Goal: Task Accomplishment & Management: Manage account settings

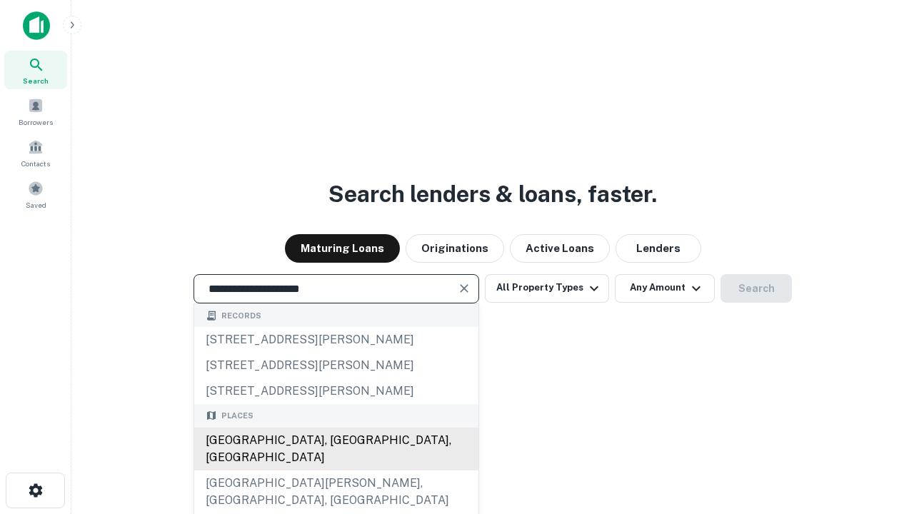
click at [336, 470] on div "Santa Monica, CA, USA" at bounding box center [336, 449] width 284 height 43
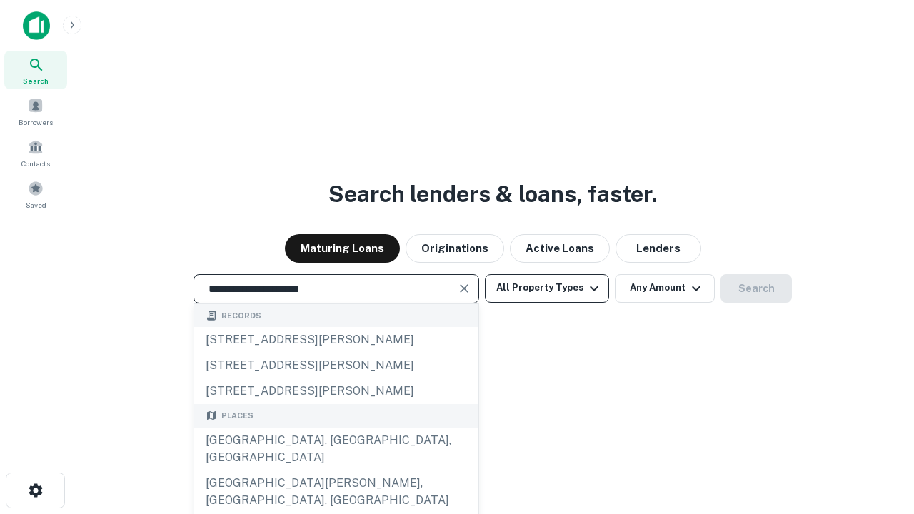
click at [547, 288] on button "All Property Types" at bounding box center [547, 288] width 124 height 29
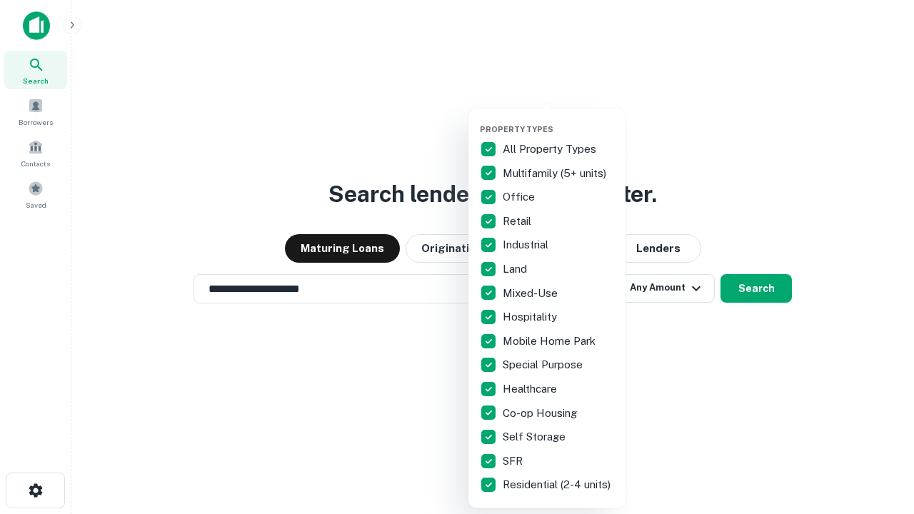
type input "**********"
click at [558, 120] on button "button" at bounding box center [558, 120] width 157 height 1
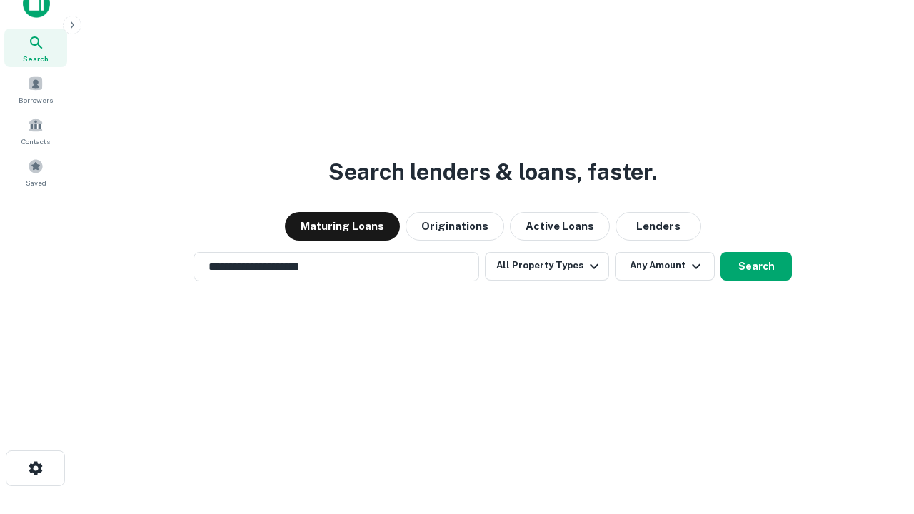
scroll to position [9, 172]
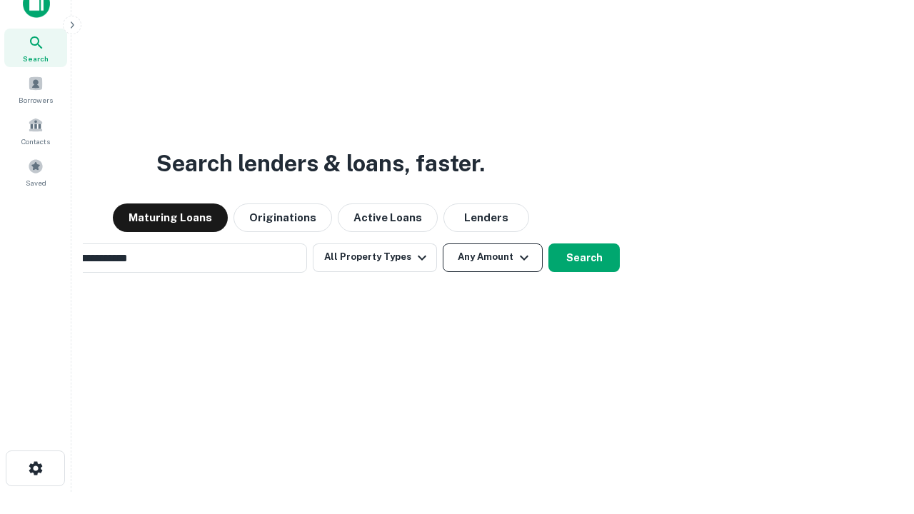
click at [443, 243] on button "Any Amount" at bounding box center [493, 257] width 100 height 29
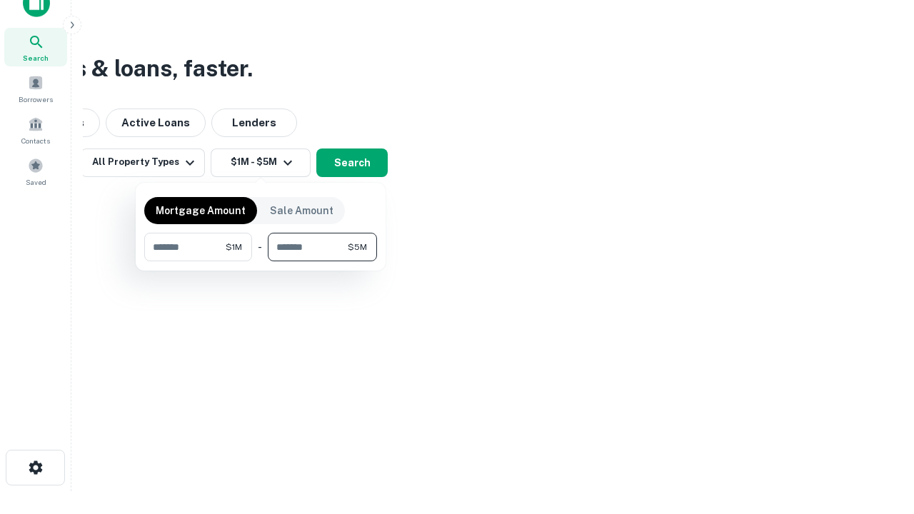
type input "*******"
click at [261, 261] on button "button" at bounding box center [260, 261] width 233 height 1
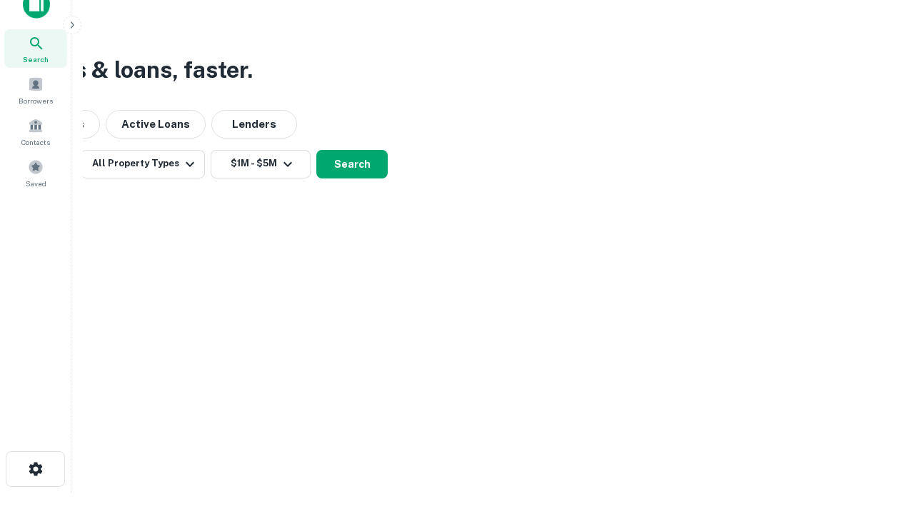
scroll to position [9, 263]
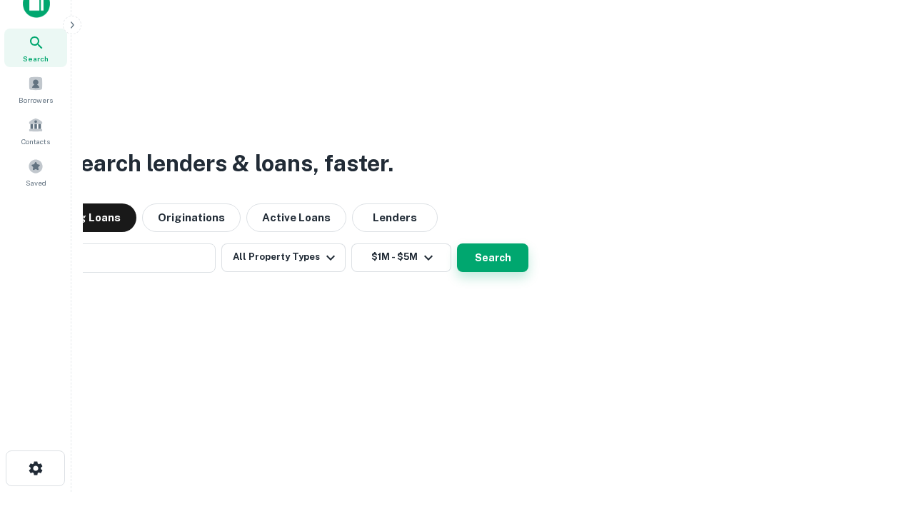
click at [457, 243] on button "Search" at bounding box center [492, 257] width 71 height 29
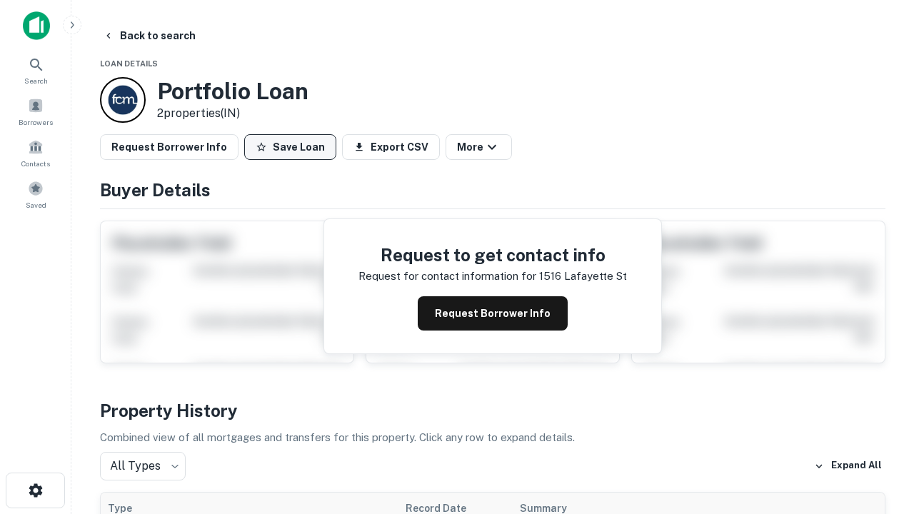
click at [290, 147] on button "Save Loan" at bounding box center [290, 147] width 92 height 26
click at [293, 147] on button "Loan Saved" at bounding box center [293, 147] width 99 height 26
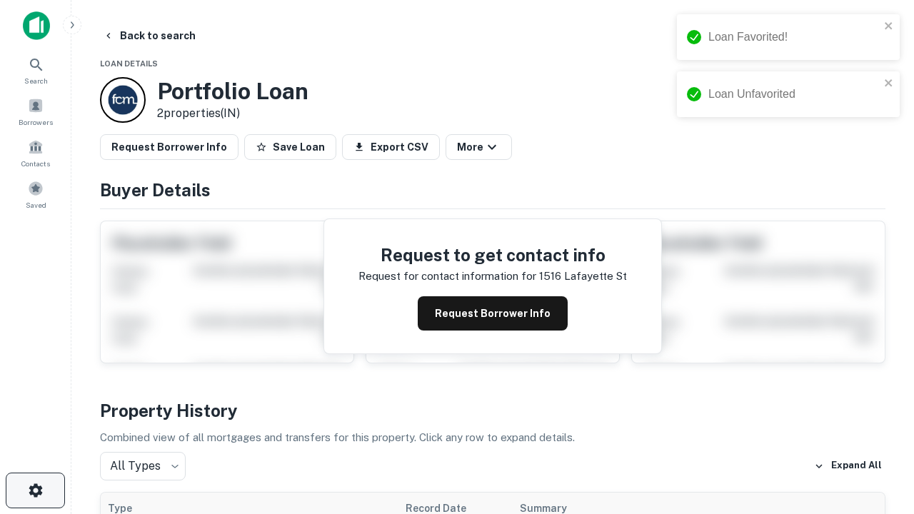
click at [35, 490] on icon "button" at bounding box center [35, 490] width 17 height 17
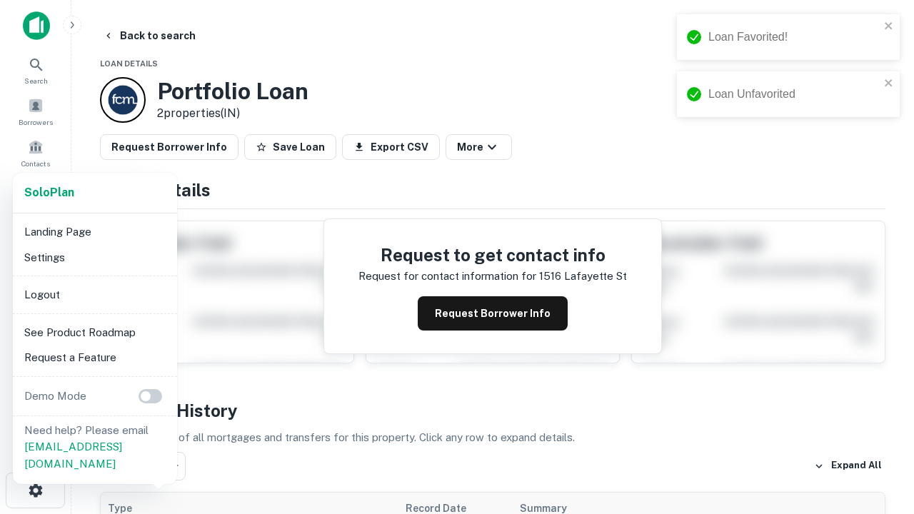
click at [94, 294] on li "Logout" at bounding box center [95, 295] width 153 height 26
